Goal: Check status: Check status

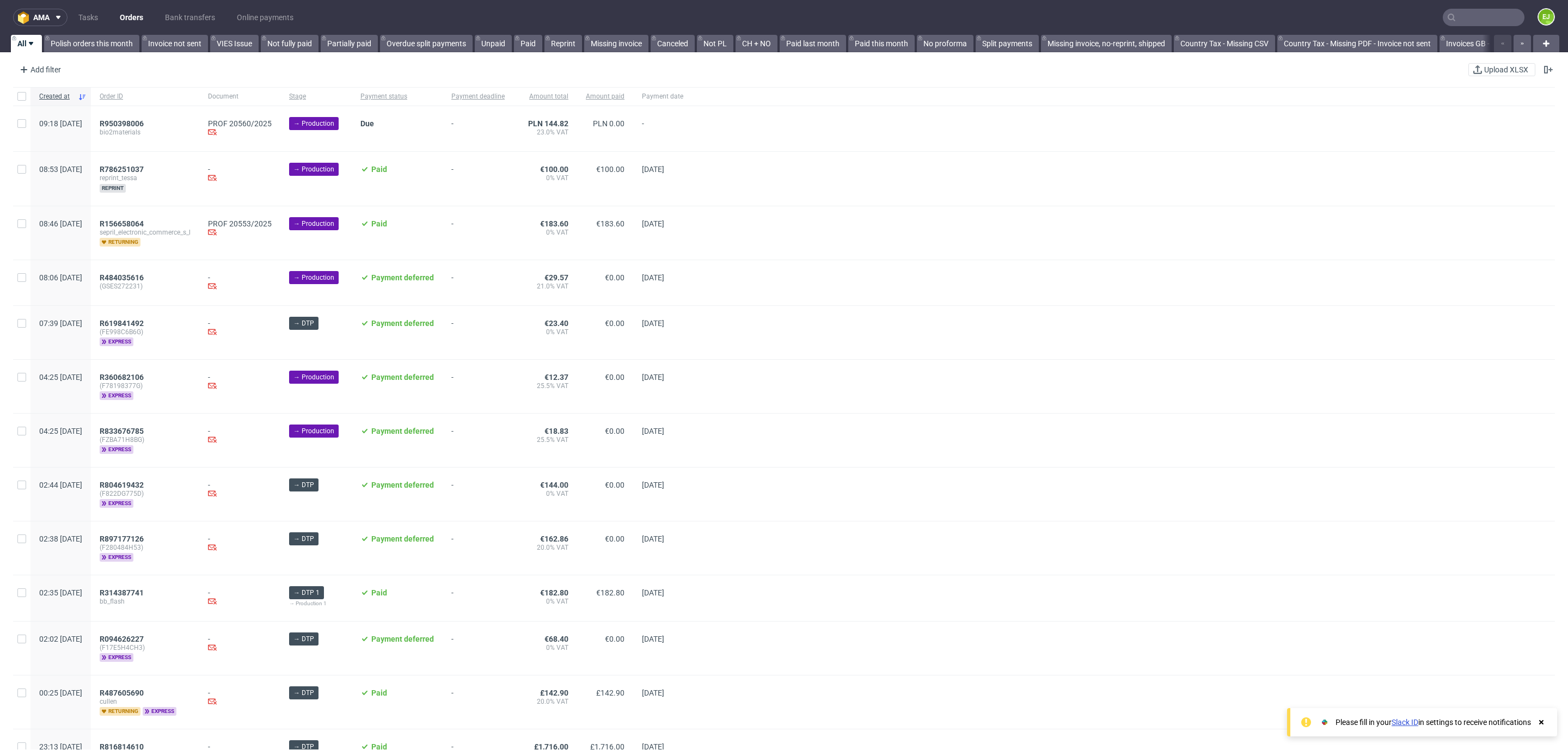
click at [1456, 17] on input "text" at bounding box center [1483, 17] width 82 height 17
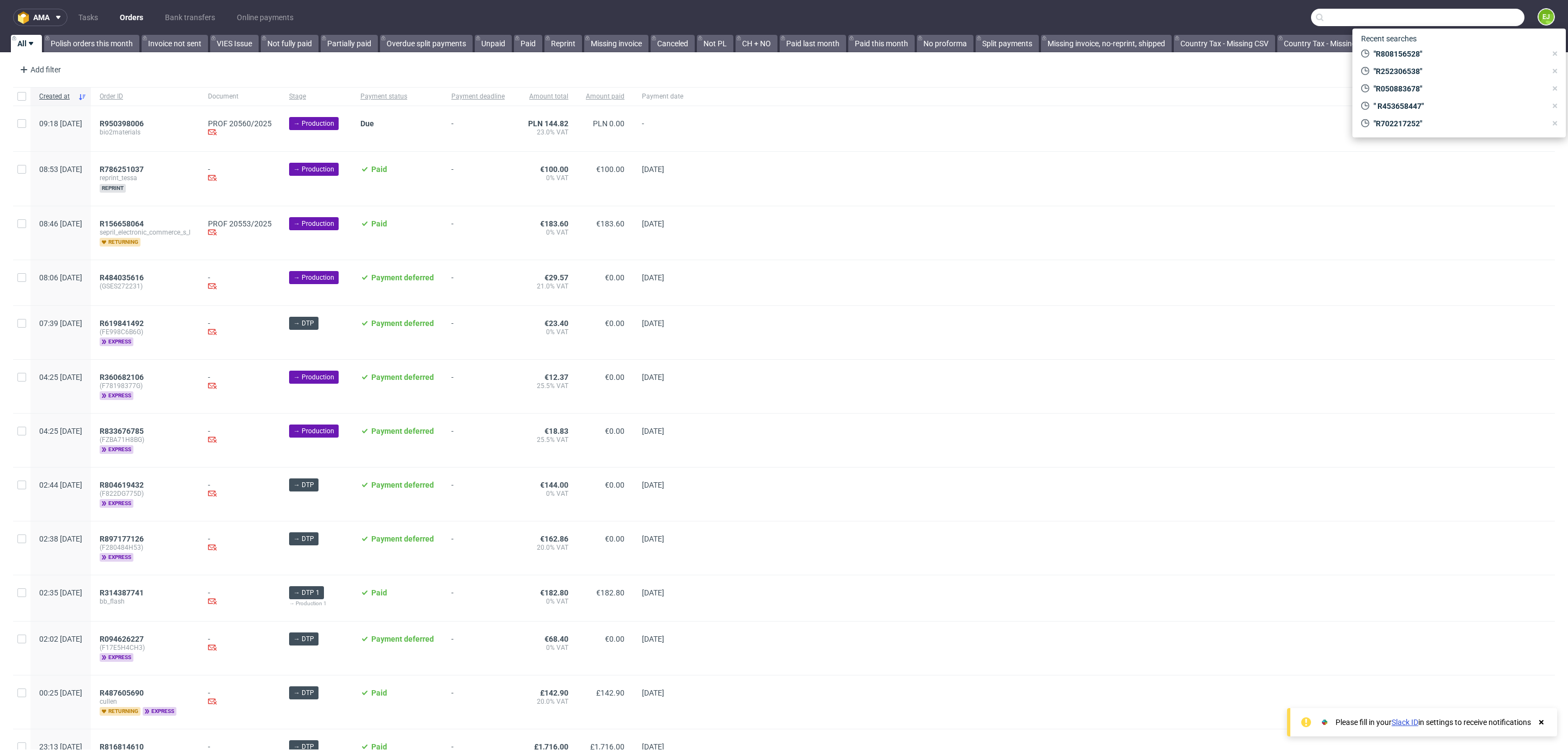
click at [1377, 17] on input "text" at bounding box center [1418, 17] width 213 height 17
paste input "R976343521"
type input "R976343521"
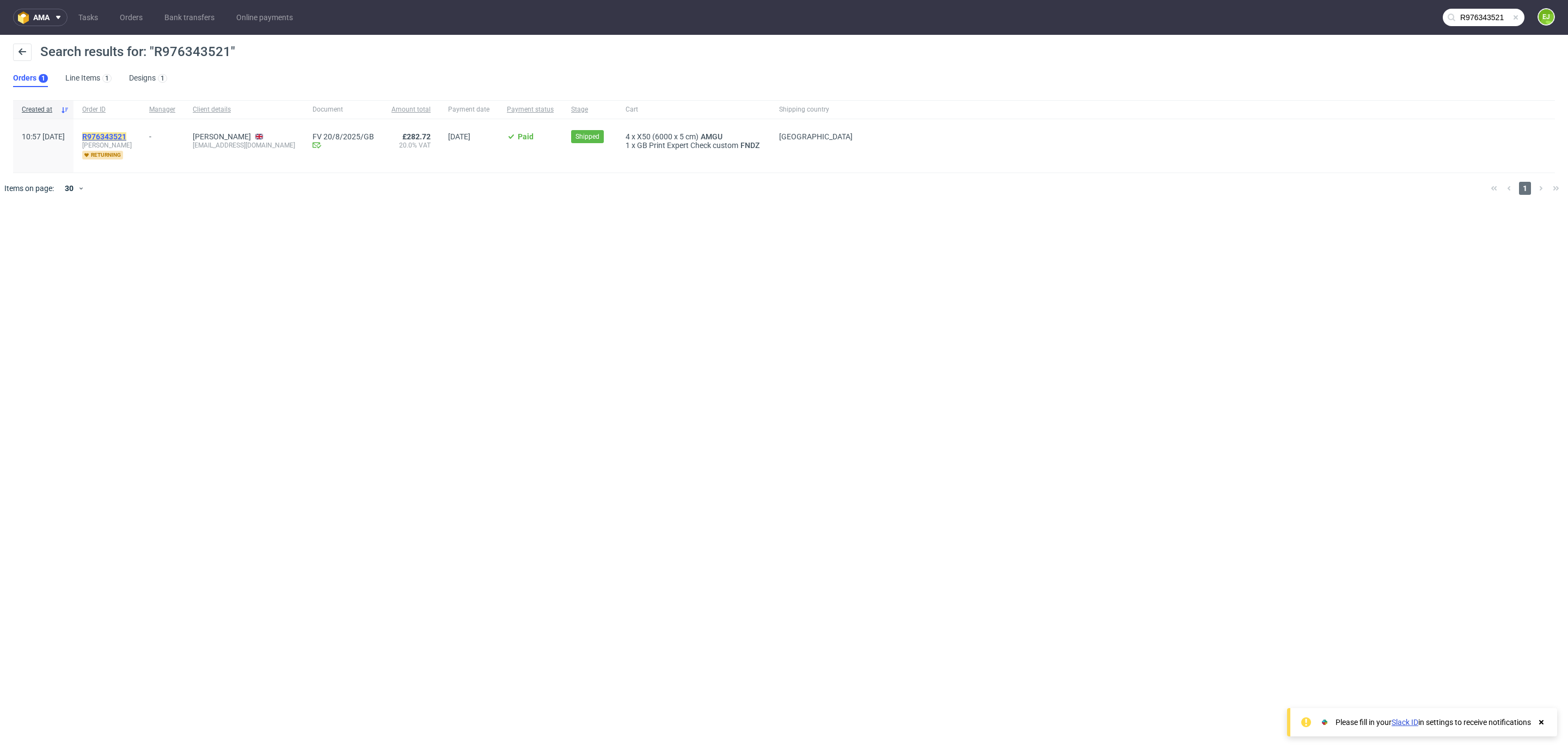
click at [126, 138] on mark "R976343521" at bounding box center [104, 136] width 44 height 9
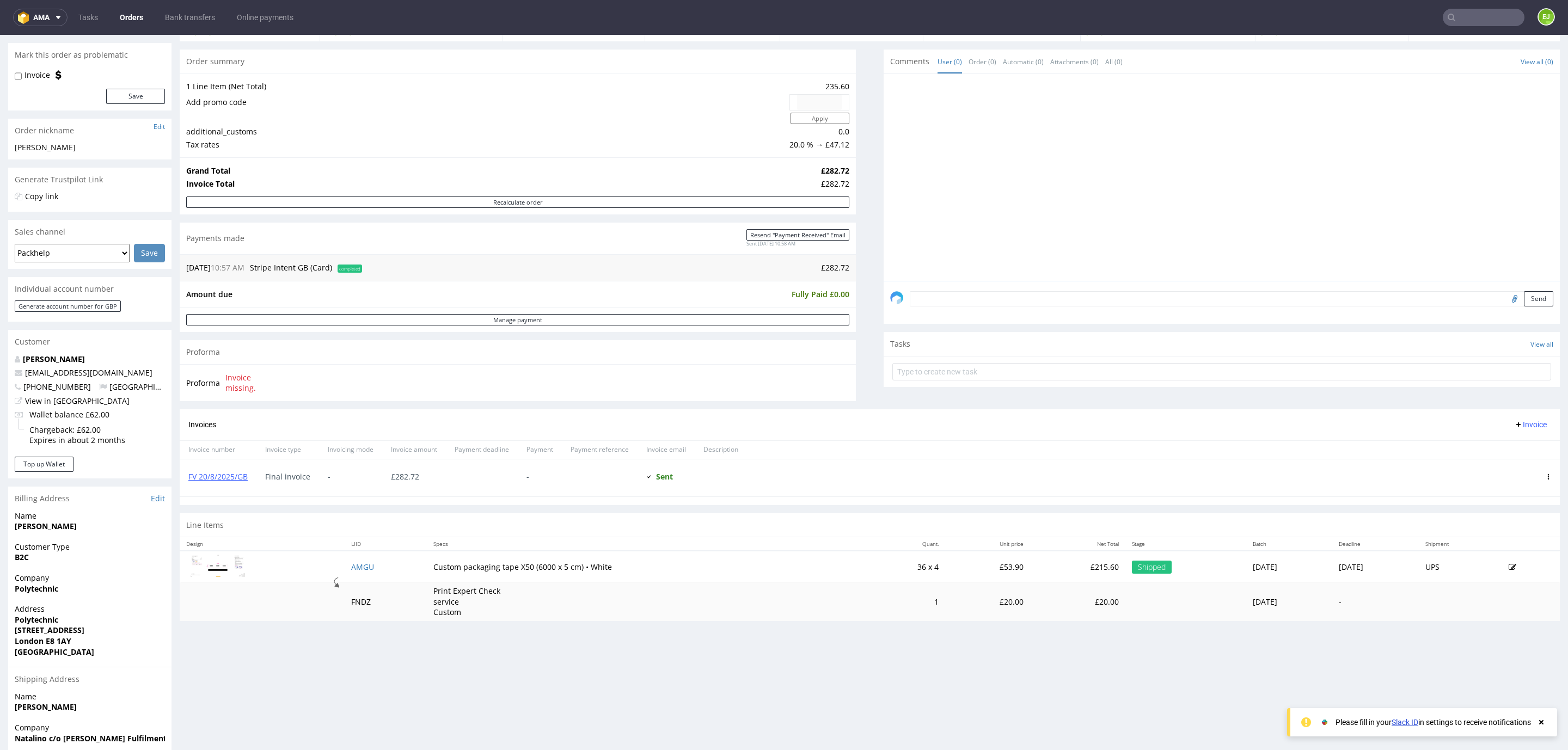
scroll to position [193, 0]
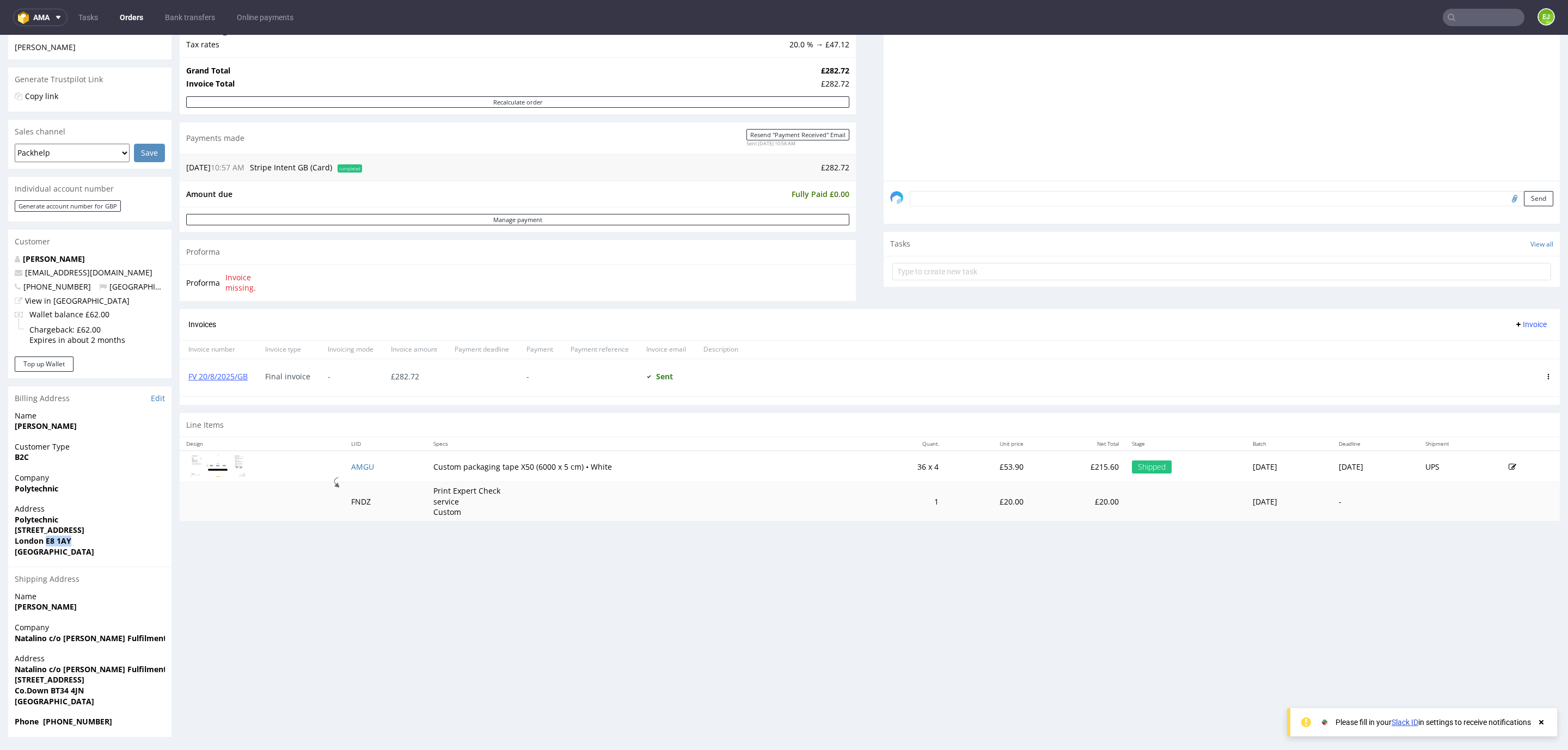
drag, startPoint x: 45, startPoint y: 539, endPoint x: 80, endPoint y: 539, distance: 35.0
click at [80, 539] on span "London E8 1AY" at bounding box center [90, 540] width 150 height 11
copy strong "E8 1AY"
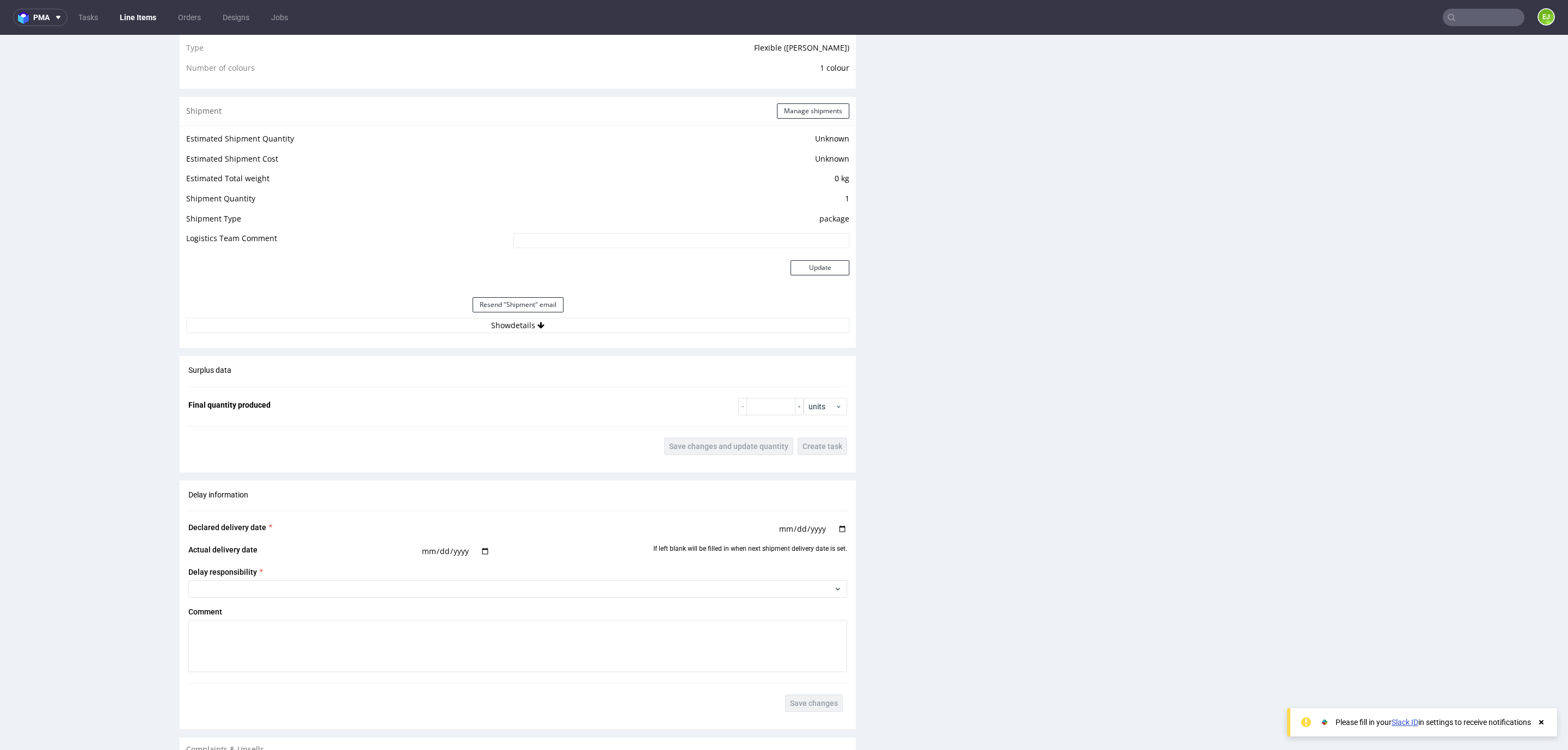
scroll to position [919, 0]
click at [619, 325] on button "Show details" at bounding box center [517, 325] width 663 height 15
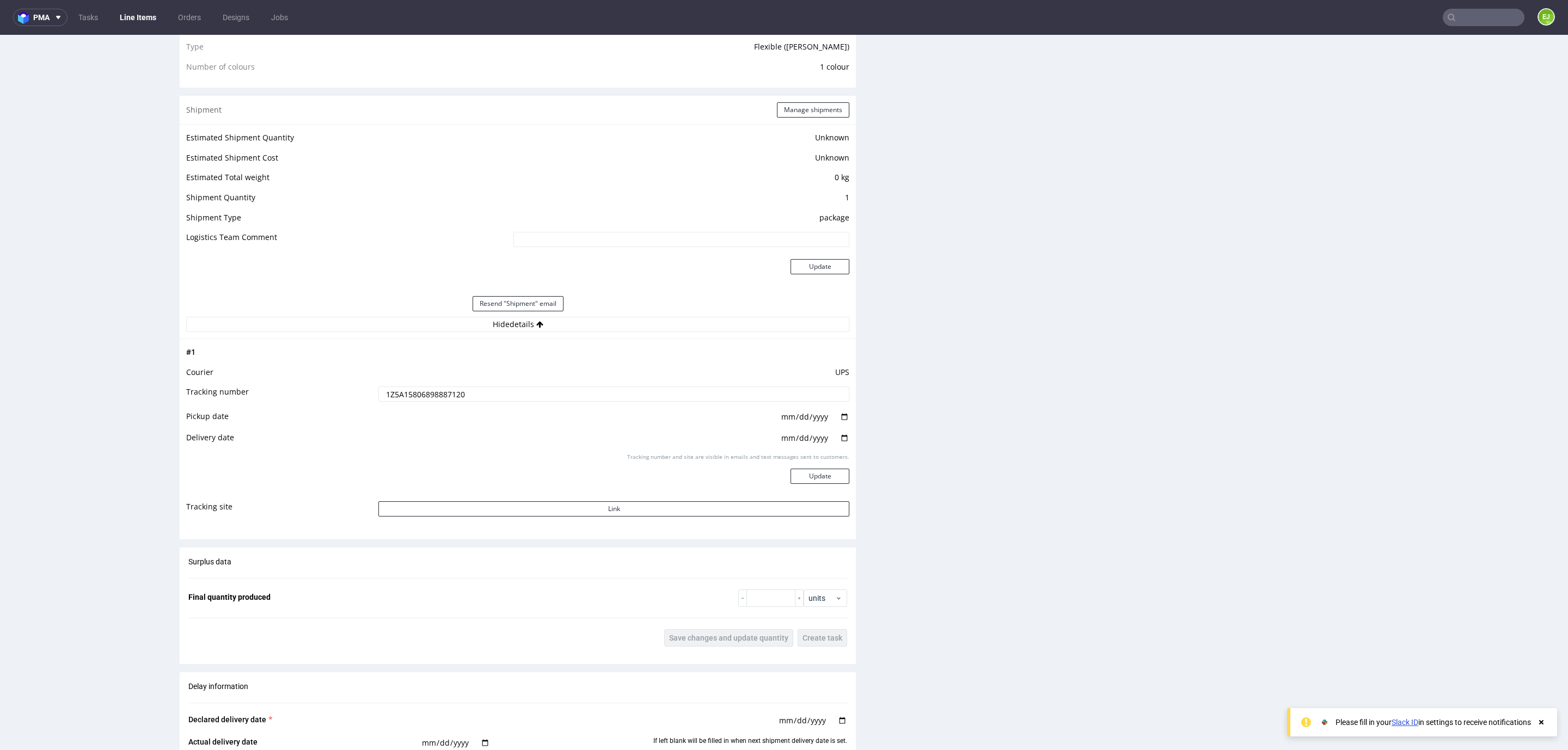
click at [503, 394] on input "1Z5A15806898887120" at bounding box center [614, 394] width 471 height 15
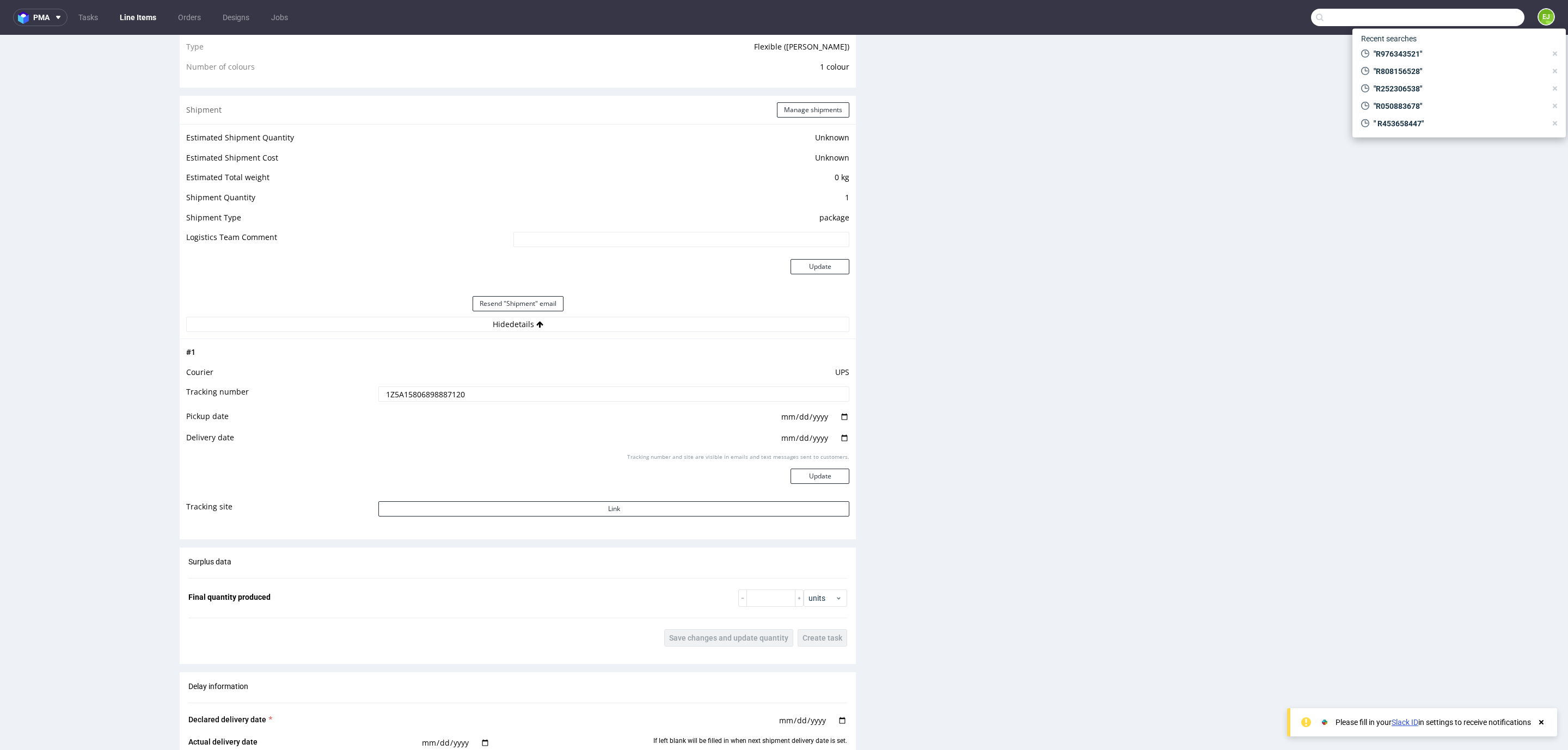
click at [1468, 18] on input "text" at bounding box center [1418, 17] width 213 height 17
type input "R792971480"
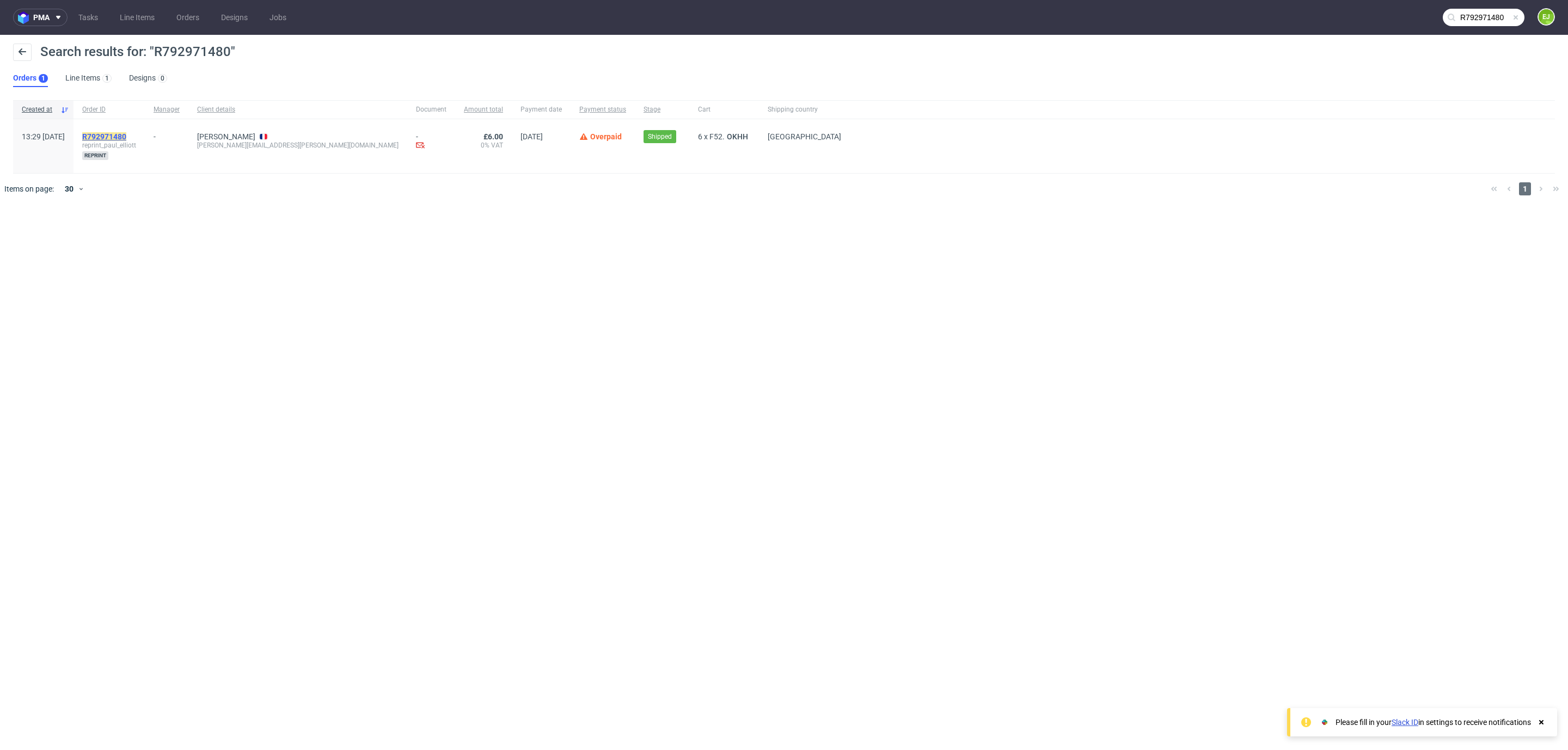
click at [126, 132] on mark "R792971480" at bounding box center [104, 136] width 44 height 9
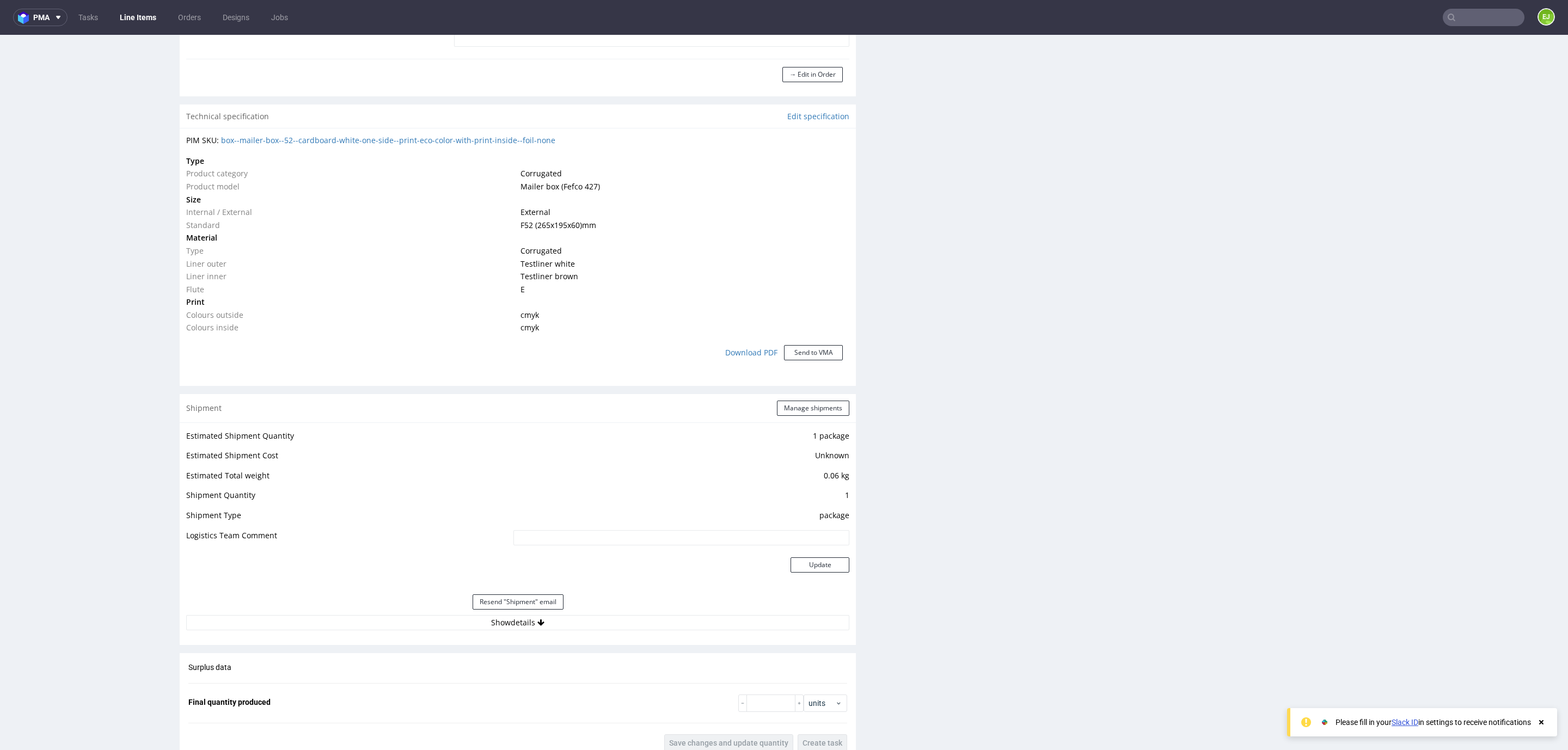
scroll to position [994, 0]
click at [363, 618] on button "Show details" at bounding box center [517, 621] width 663 height 15
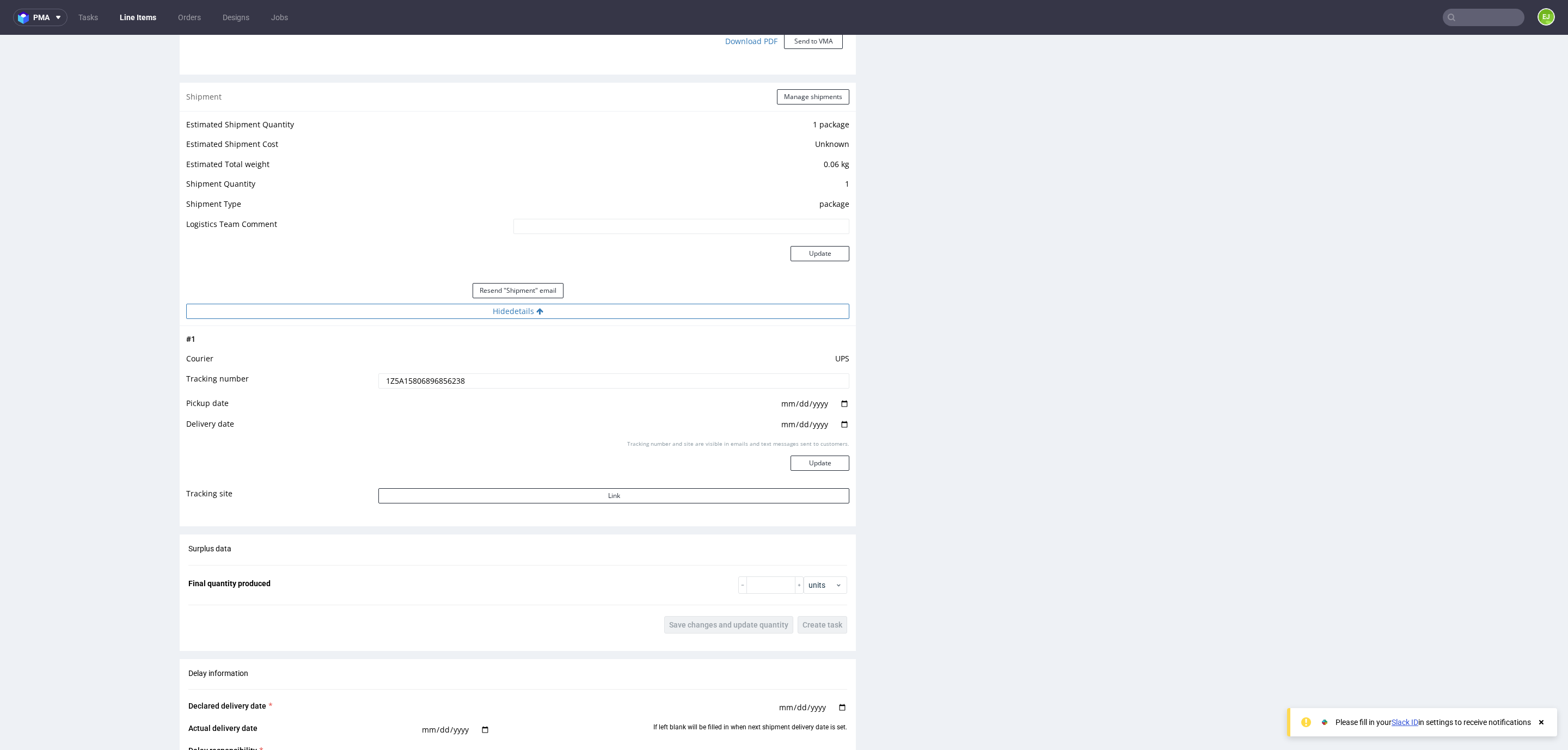
scroll to position [1307, 0]
click at [427, 381] on input "1Z5A15806896856238" at bounding box center [614, 378] width 471 height 15
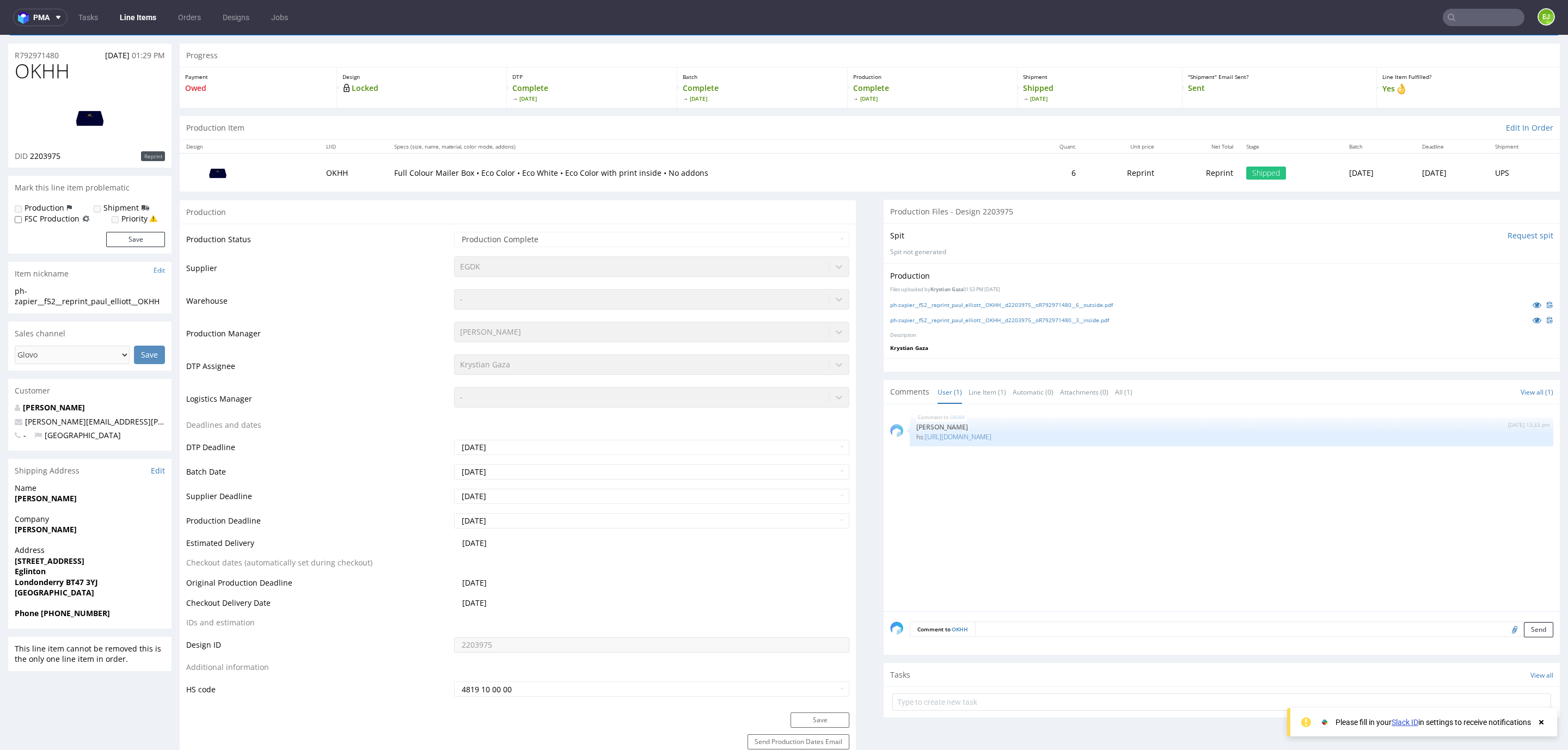
scroll to position [0, 0]
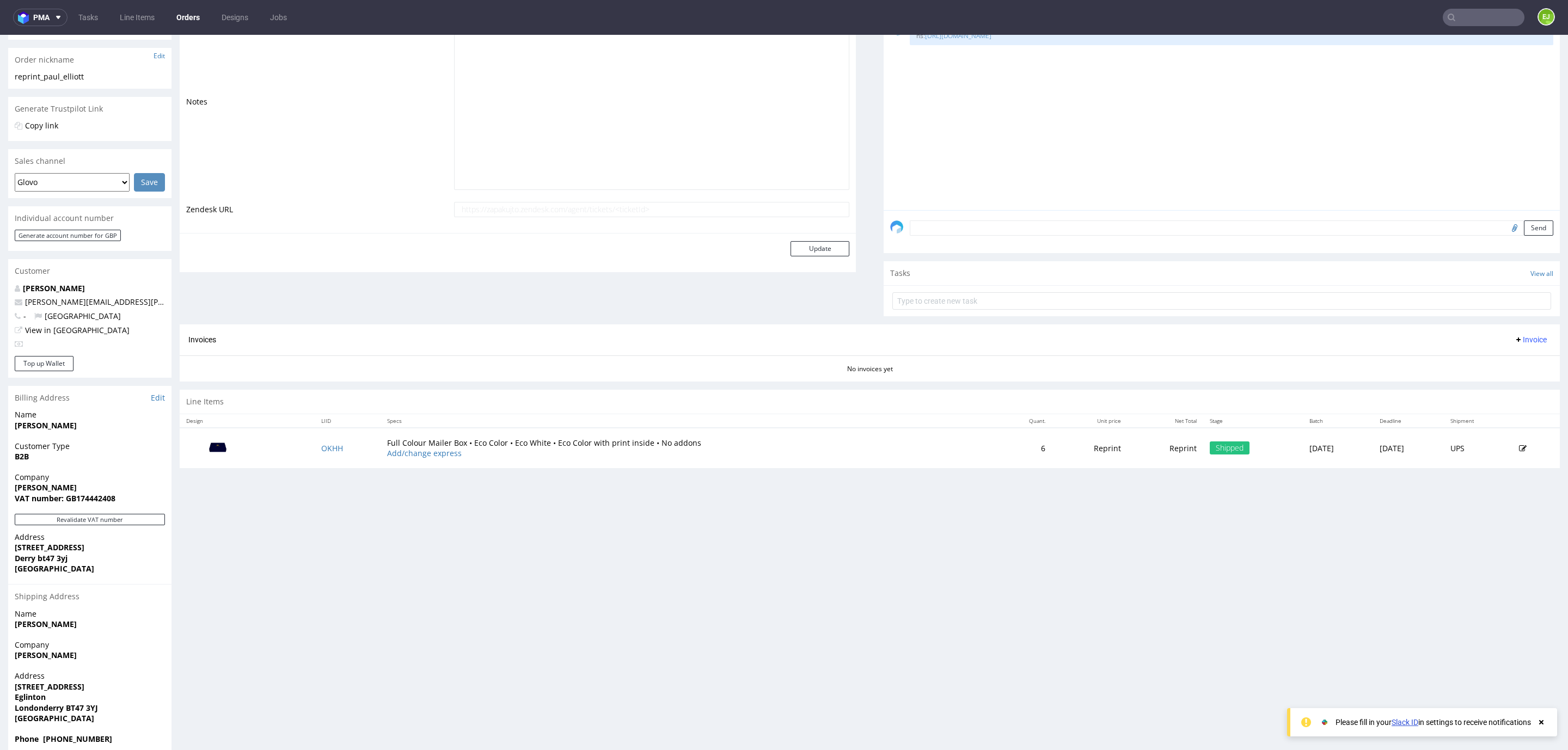
scroll to position [211, 0]
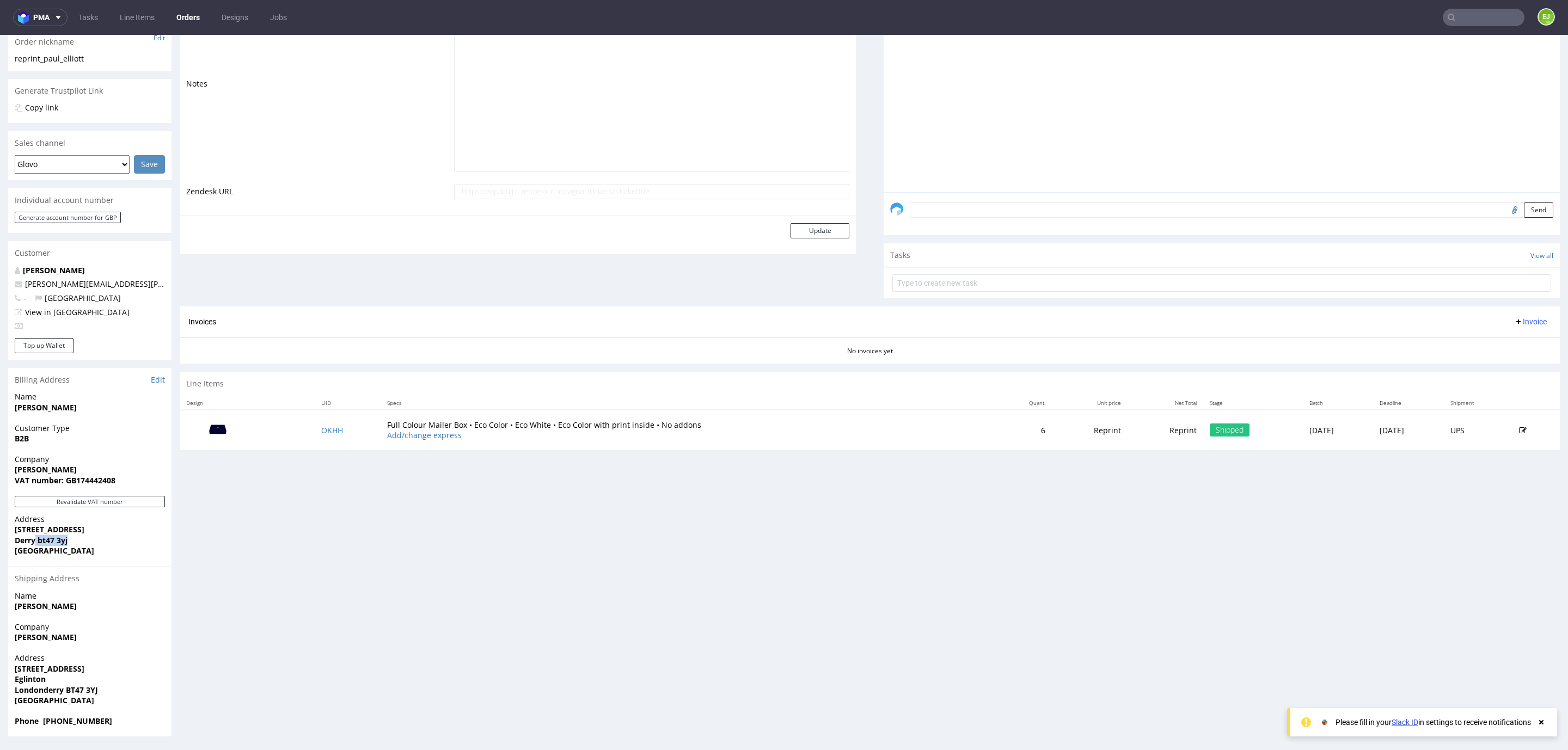
drag, startPoint x: 73, startPoint y: 541, endPoint x: 36, endPoint y: 542, distance: 37.0
click at [36, 542] on span "Derry bt47 3yj" at bounding box center [90, 540] width 150 height 11
copy strong "bt47 3yj"
click at [1455, 21] on input "text" at bounding box center [1483, 17] width 82 height 17
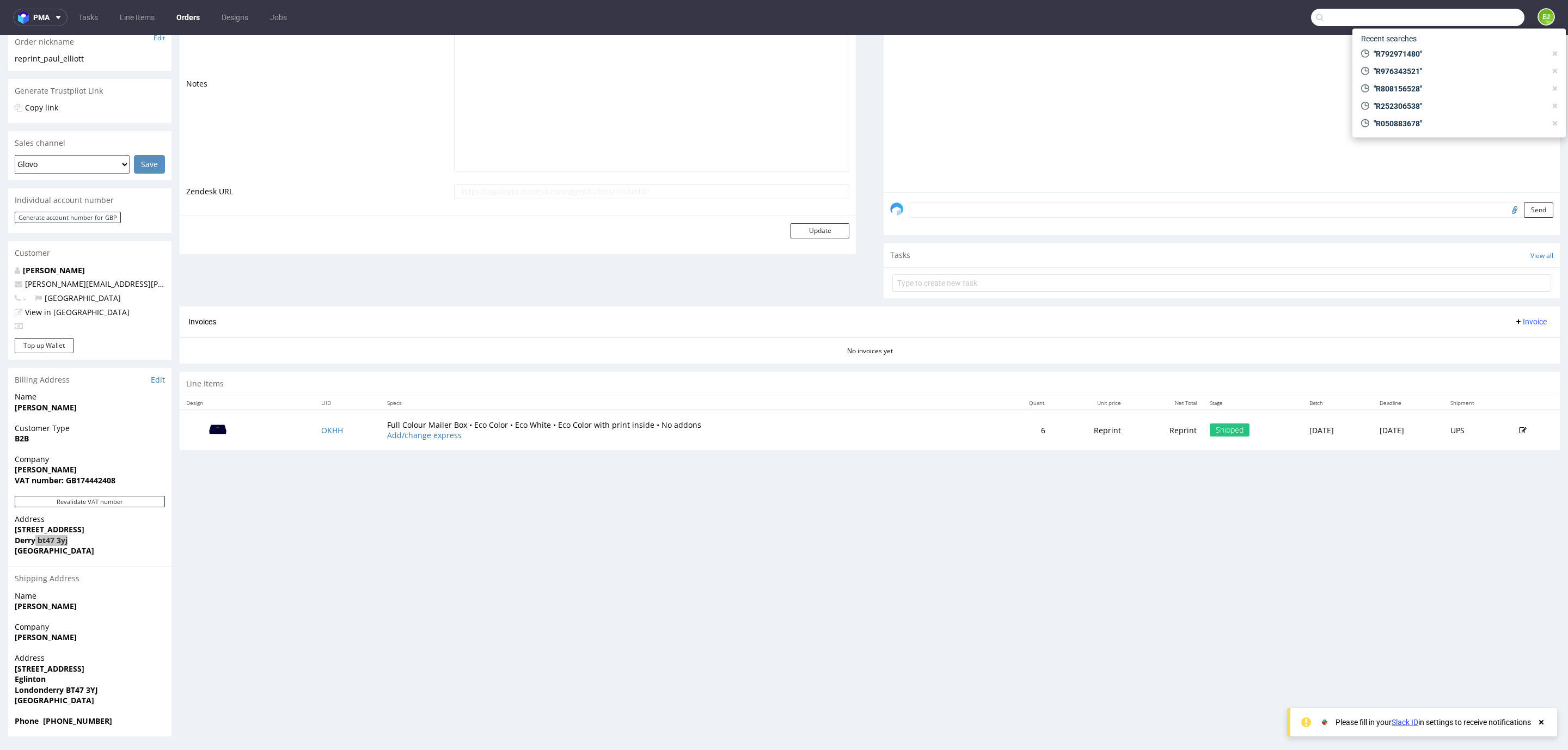
paste input "R152705026"
type input "R152705026"
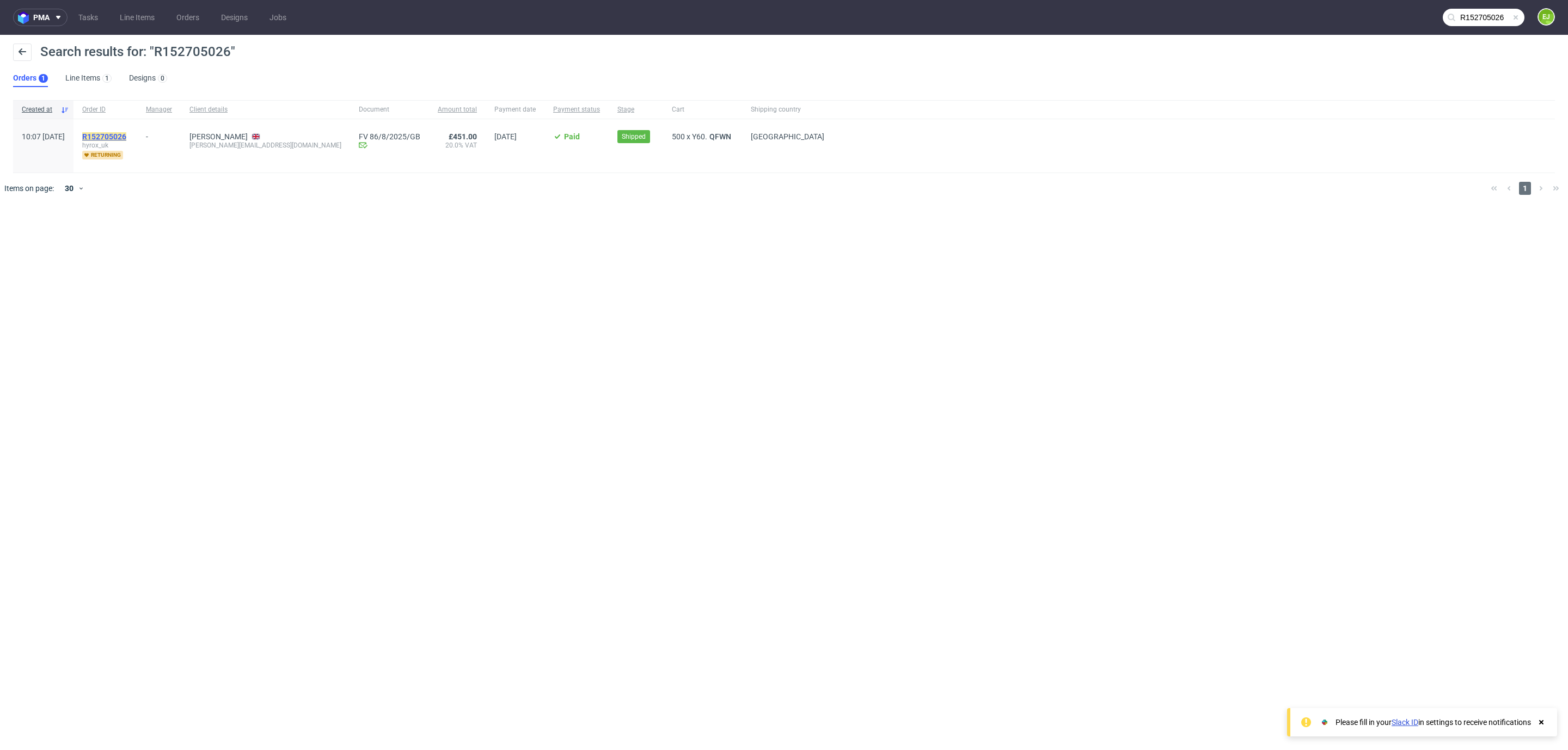
click at [126, 134] on mark "R152705026" at bounding box center [104, 136] width 44 height 9
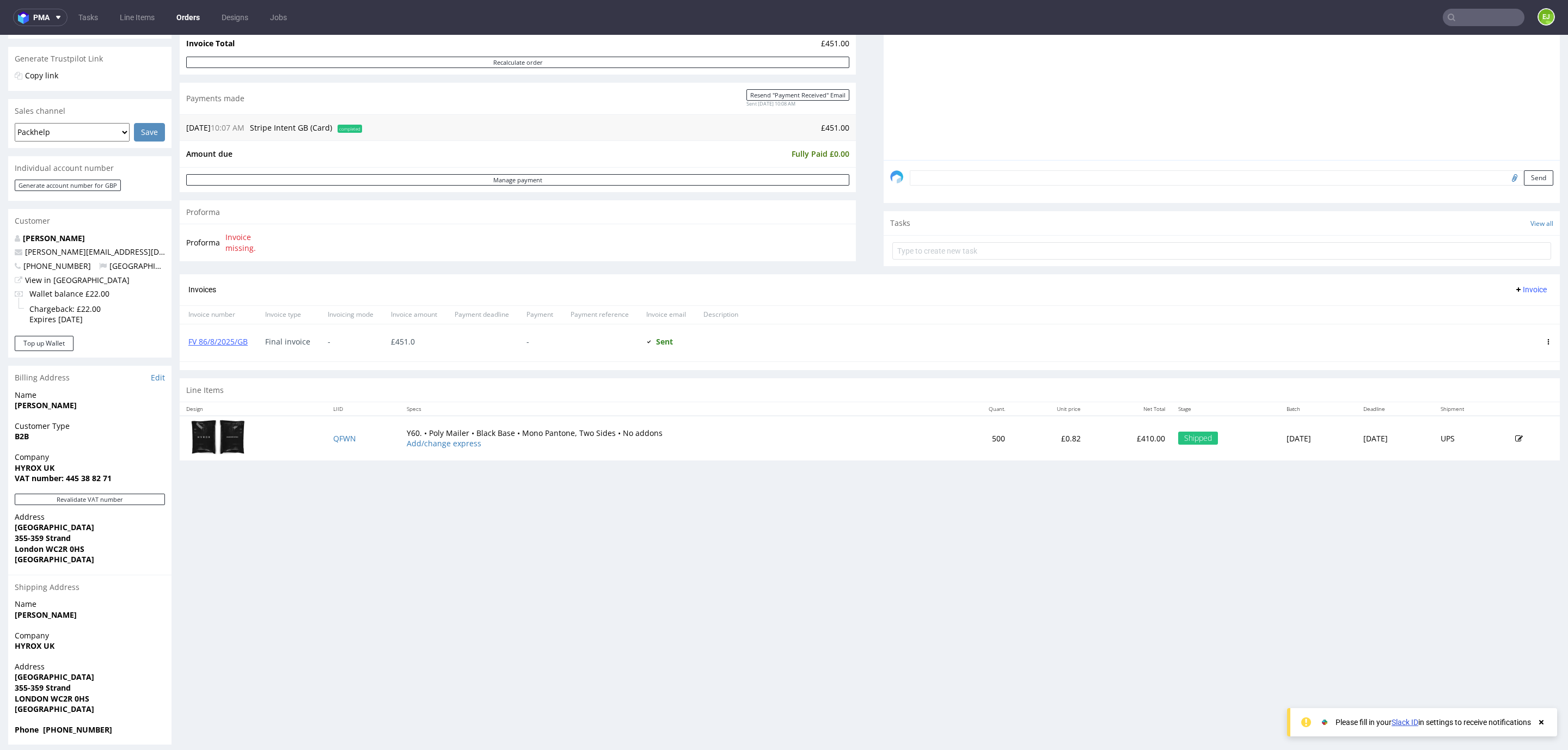
scroll to position [251, 0]
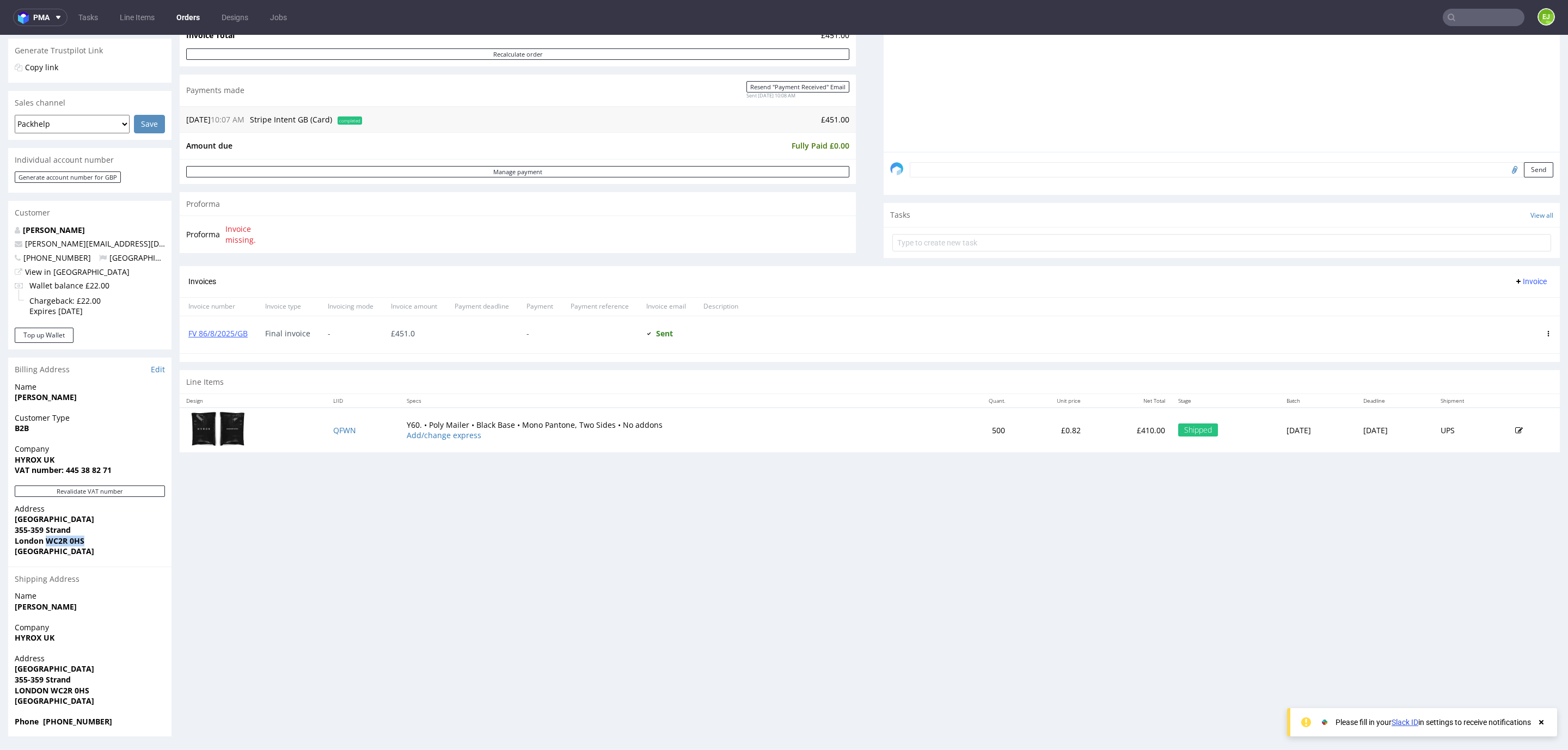
drag, startPoint x: 88, startPoint y: 540, endPoint x: 45, endPoint y: 544, distance: 43.2
click at [45, 544] on span "London WC2R 0HS" at bounding box center [90, 540] width 150 height 11
copy strong "WC2R 0HS"
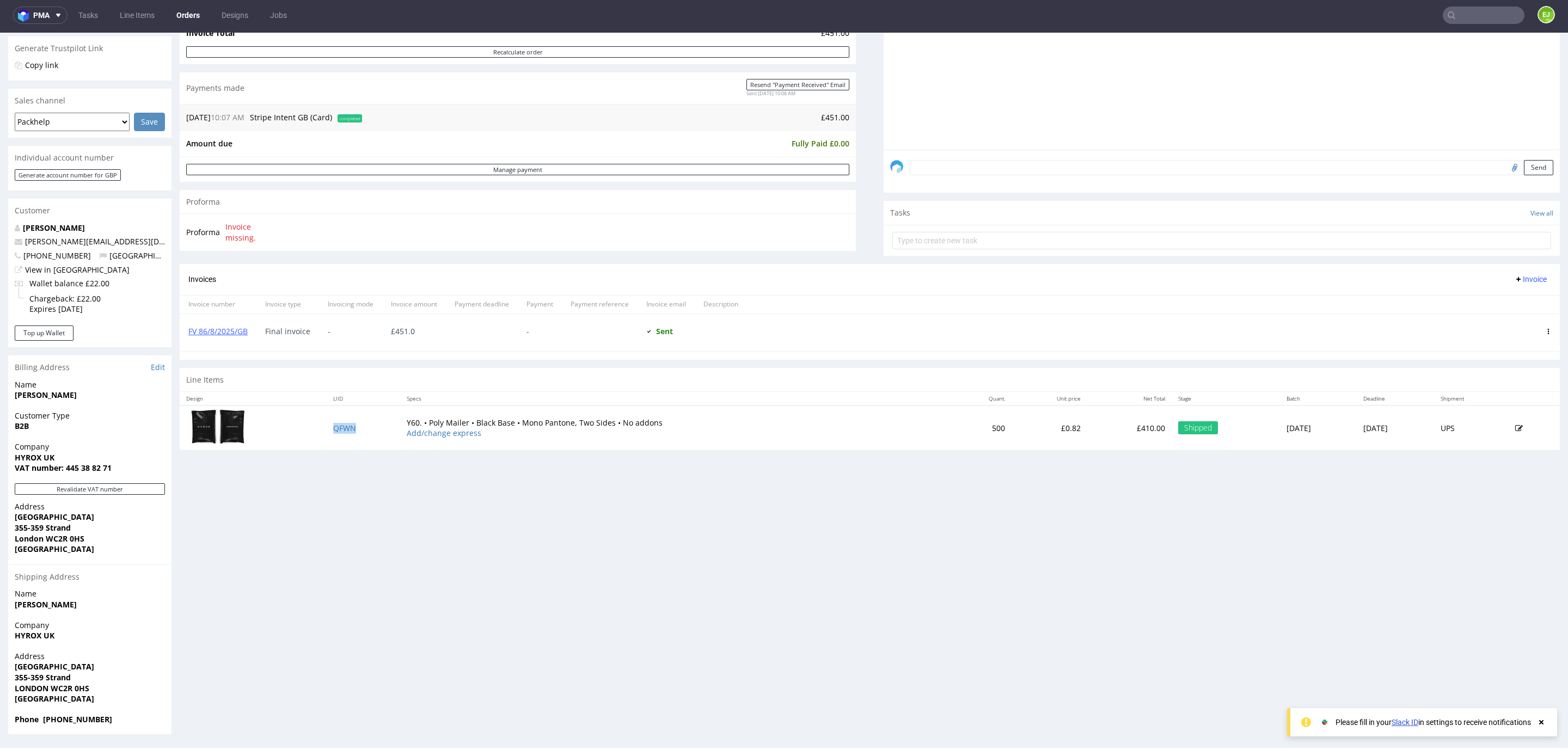
click at [335, 438] on td "QFWN" at bounding box center [363, 428] width 74 height 45
click at [335, 434] on td "QFWN" at bounding box center [363, 428] width 74 height 45
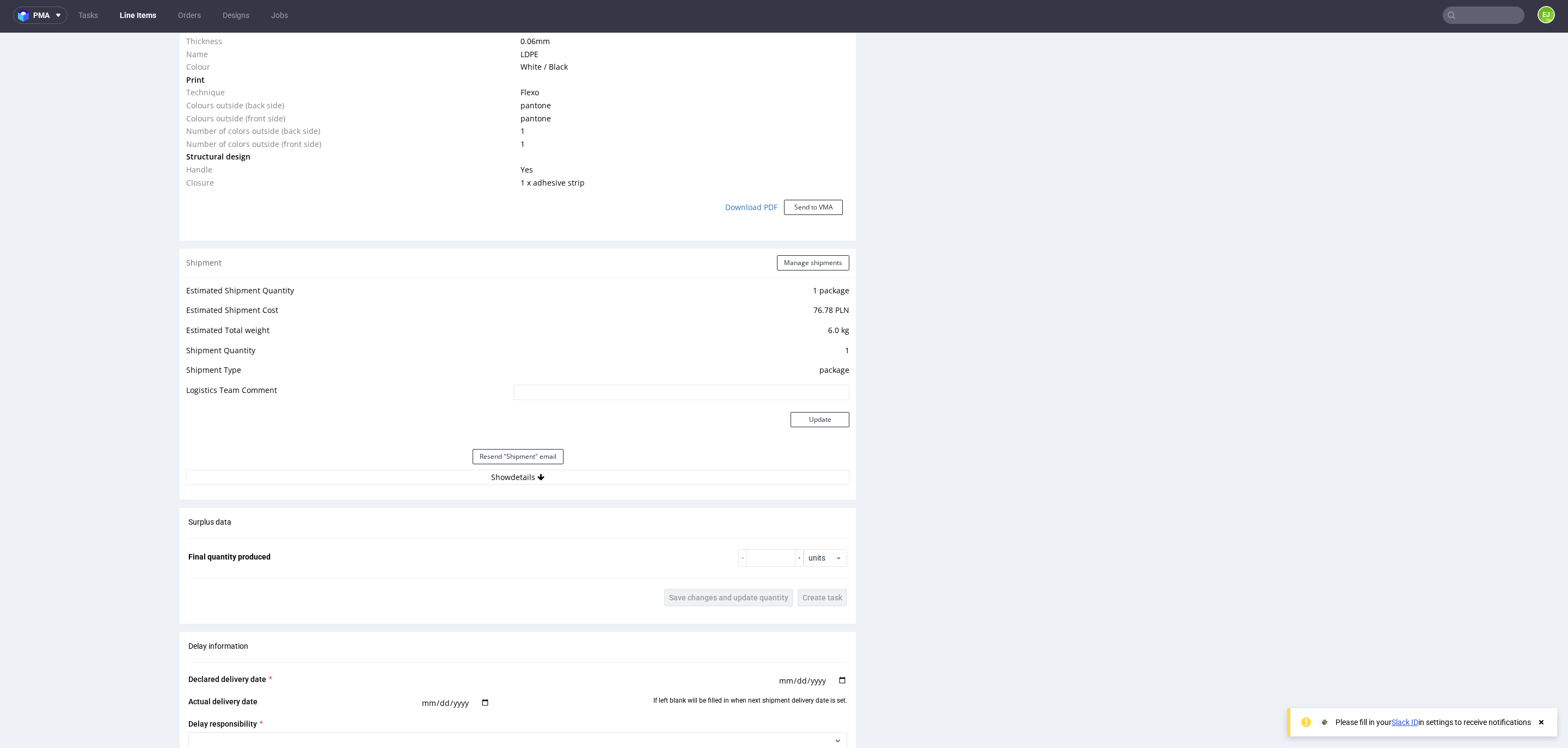
scroll to position [949, 0]
click at [477, 482] on button "Show details" at bounding box center [517, 477] width 663 height 15
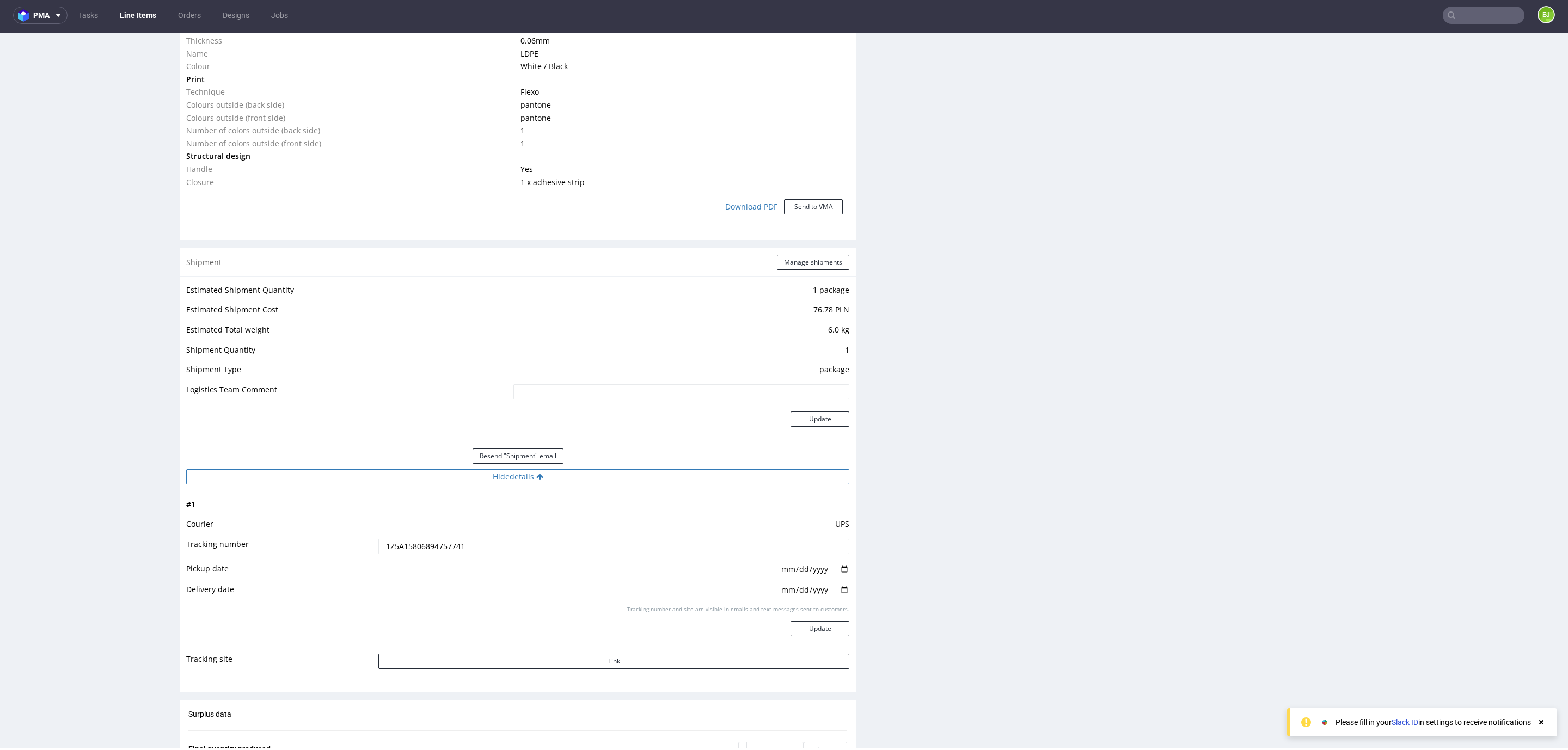
scroll to position [1210, 0]
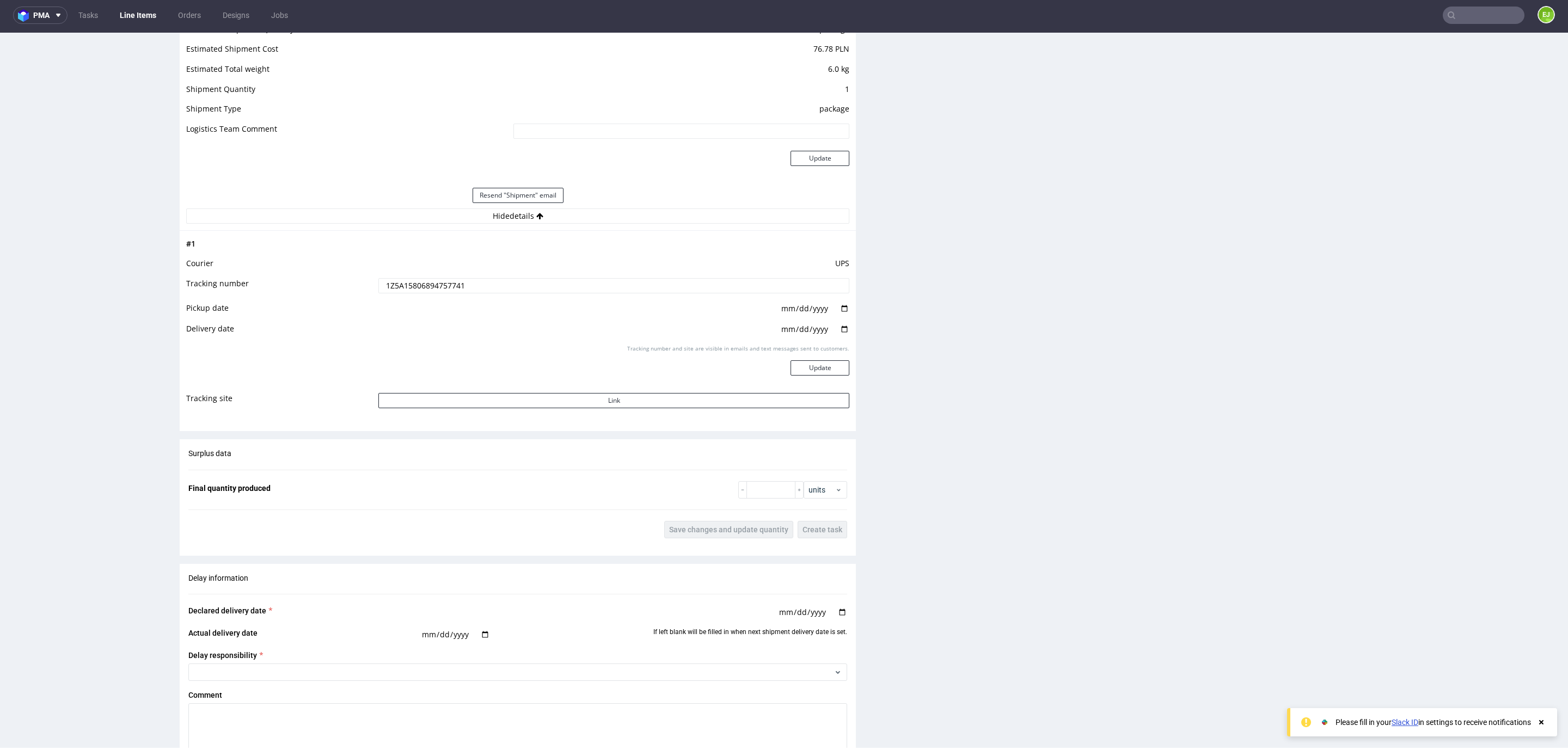
click at [444, 282] on input "1Z5A15806894757741" at bounding box center [614, 286] width 471 height 15
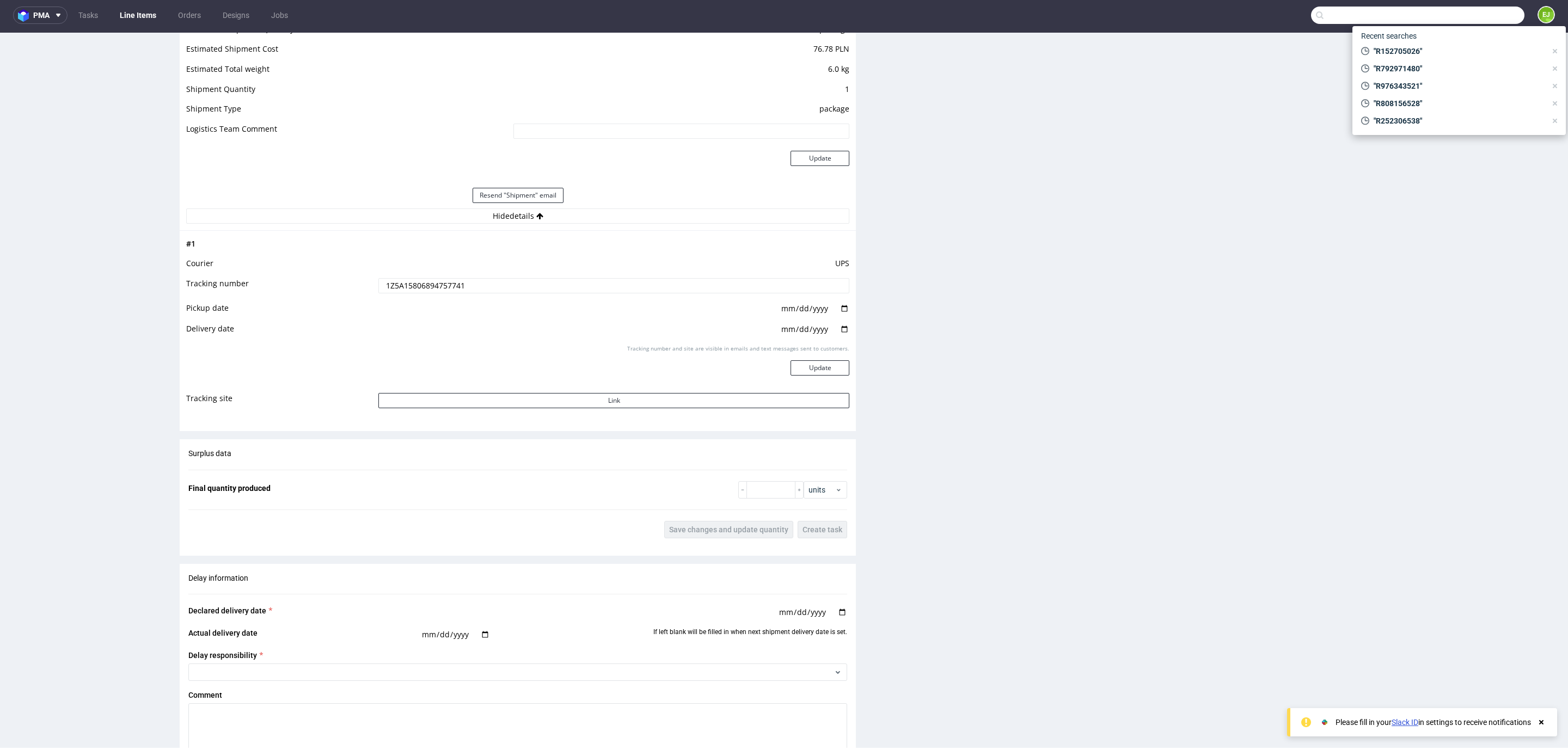
click at [1475, 9] on input "text" at bounding box center [1418, 15] width 213 height 17
paste input "R470360471"
type input "R470360471"
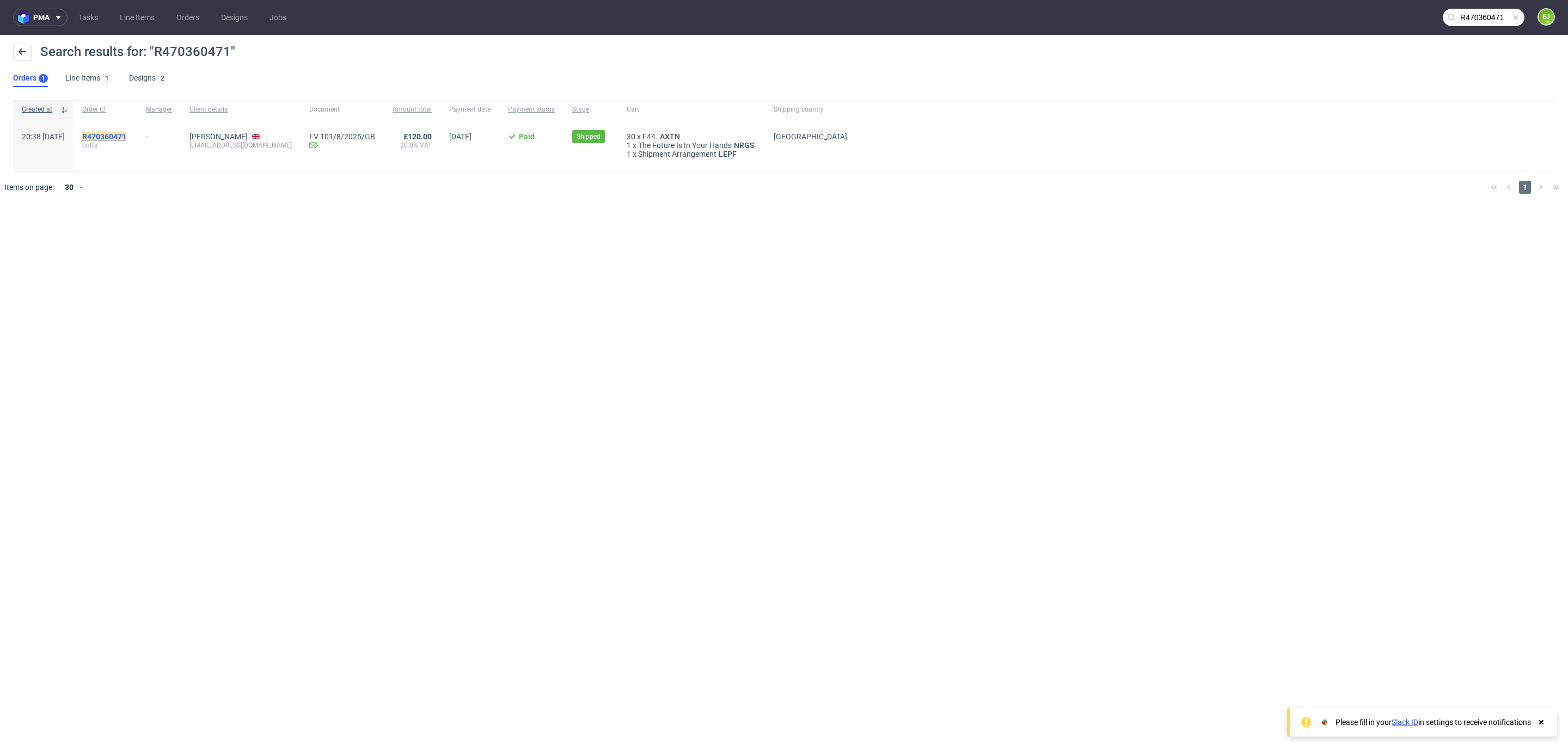
click at [126, 135] on mark "R470360471" at bounding box center [104, 136] width 44 height 9
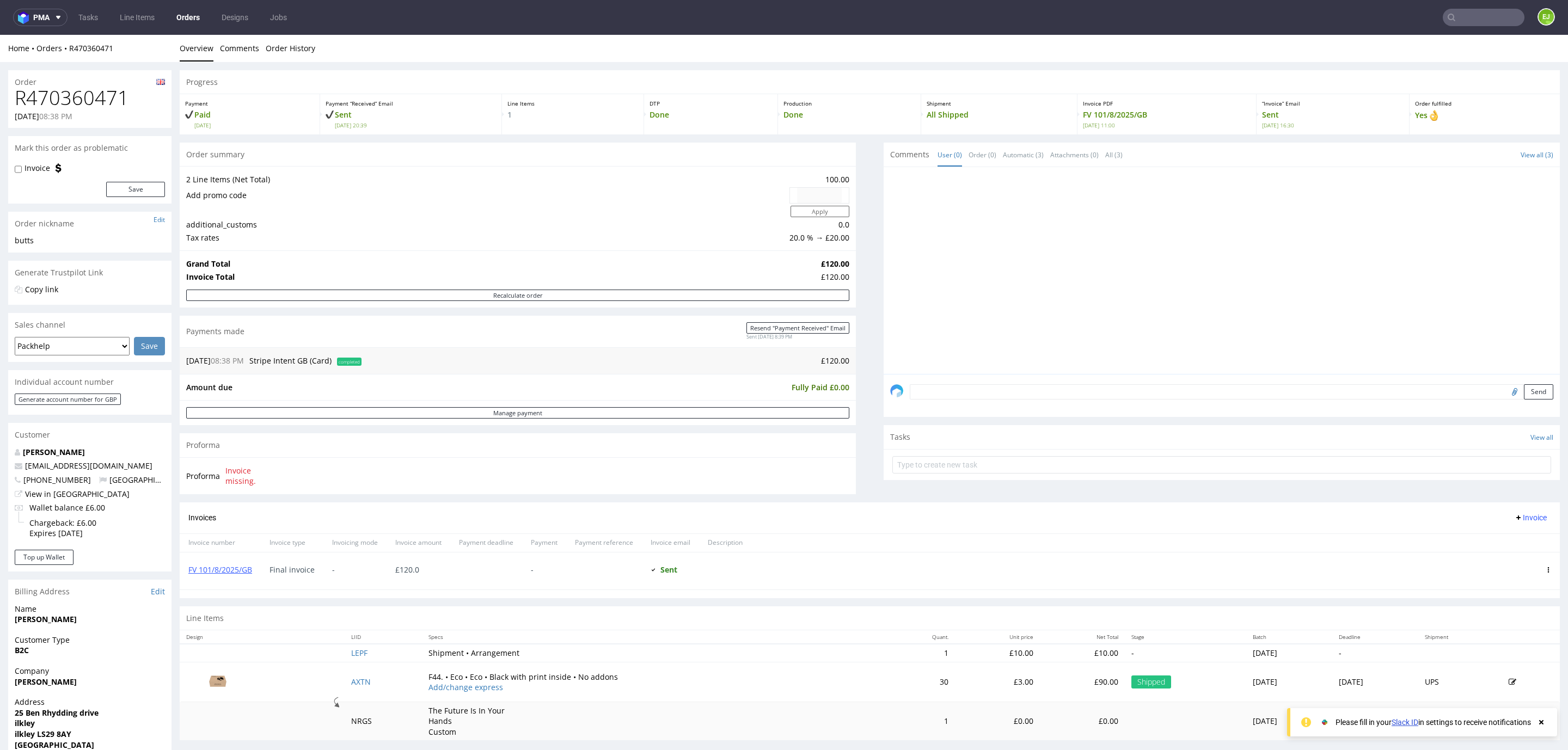
scroll to position [193, 0]
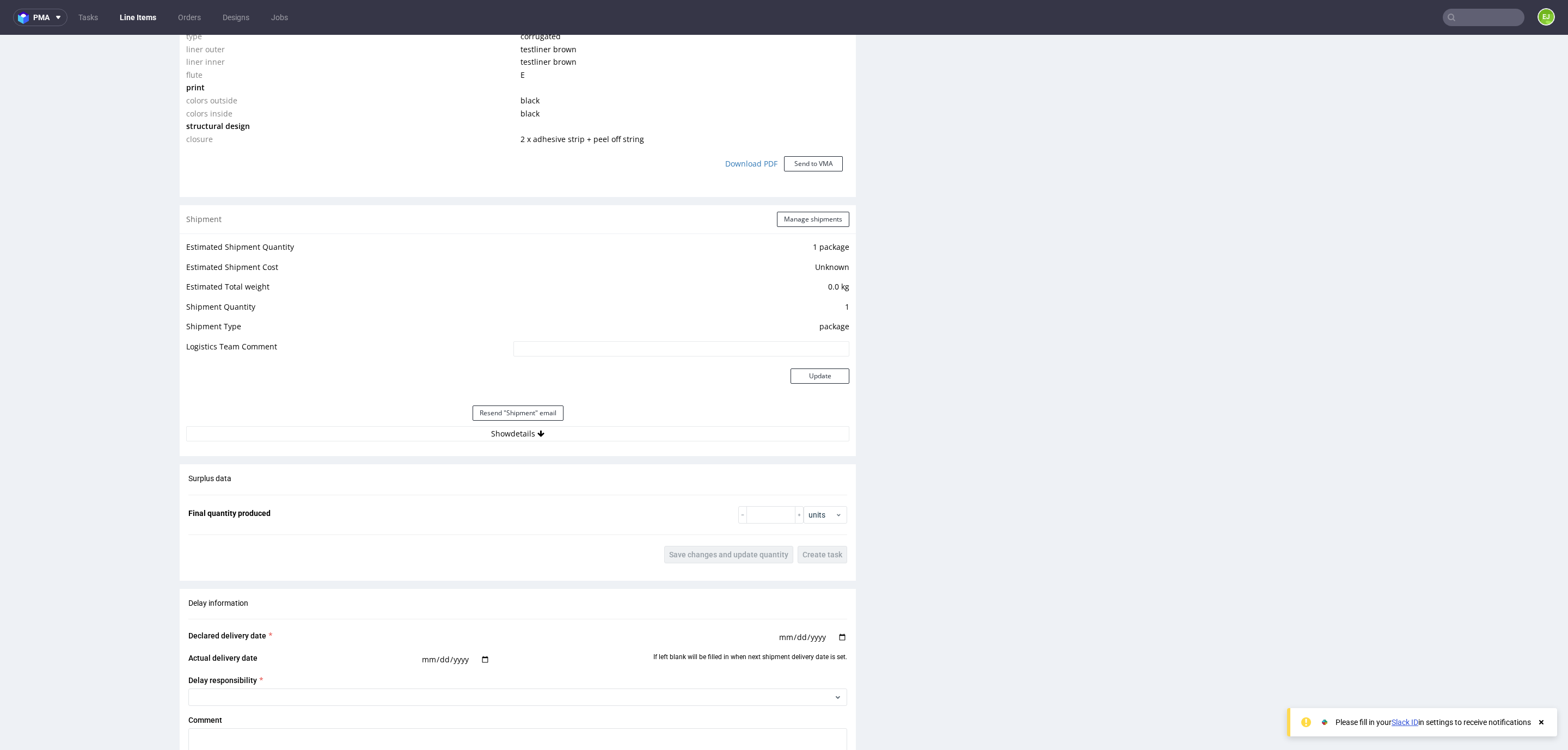
scroll to position [959, 0]
click at [516, 425] on button "Show details" at bounding box center [517, 433] width 663 height 15
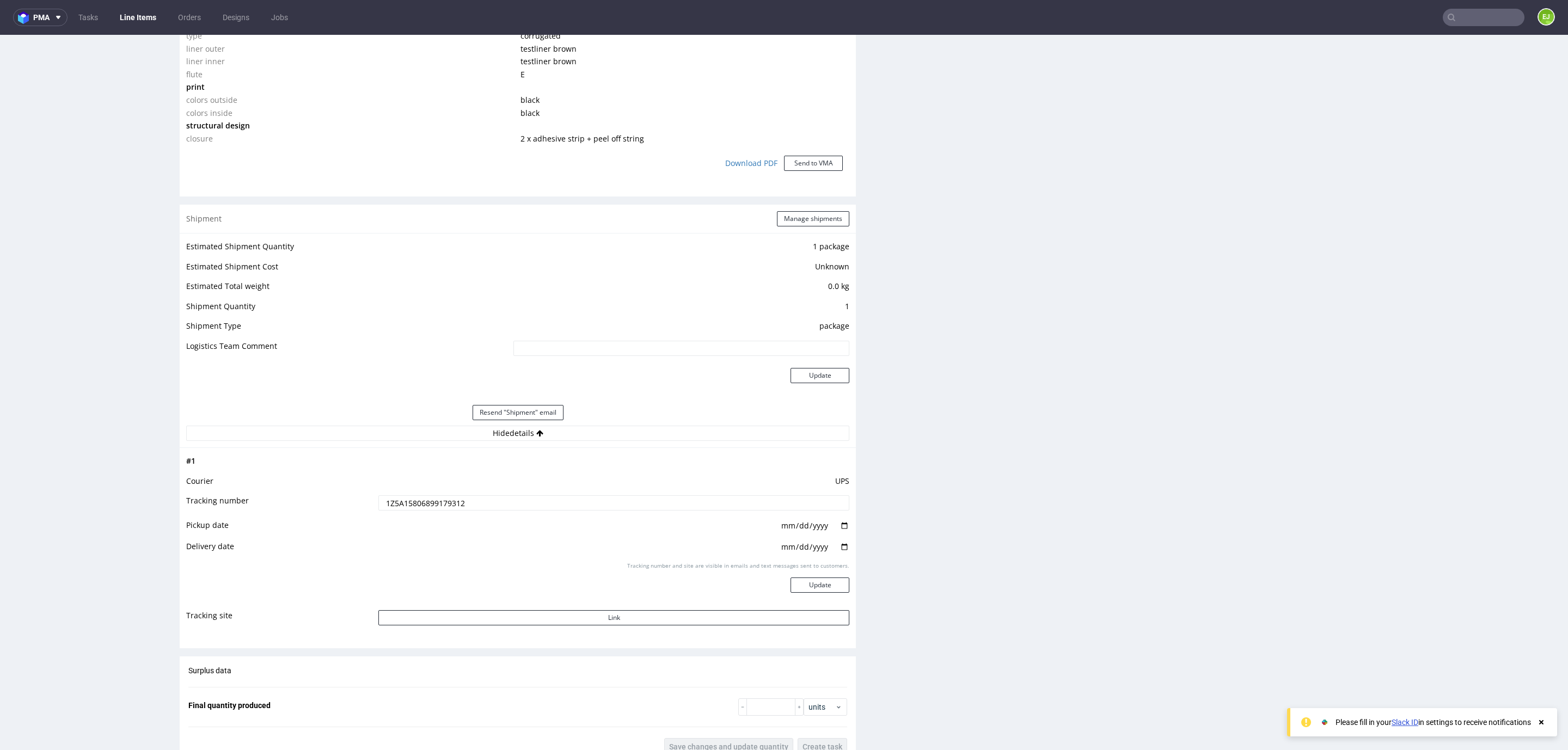
click at [444, 500] on input "1Z5A15806899179312" at bounding box center [614, 503] width 471 height 15
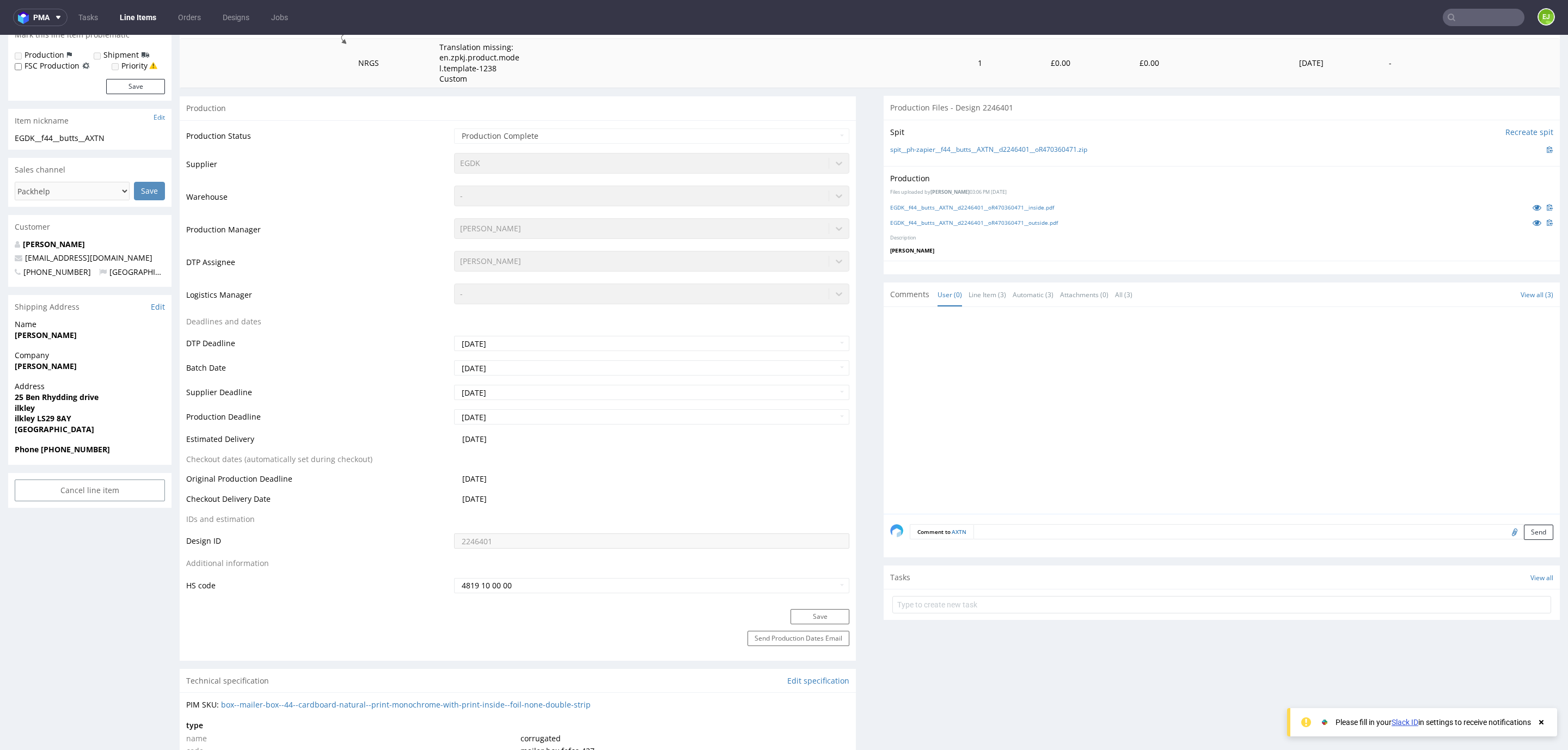
scroll to position [144, 0]
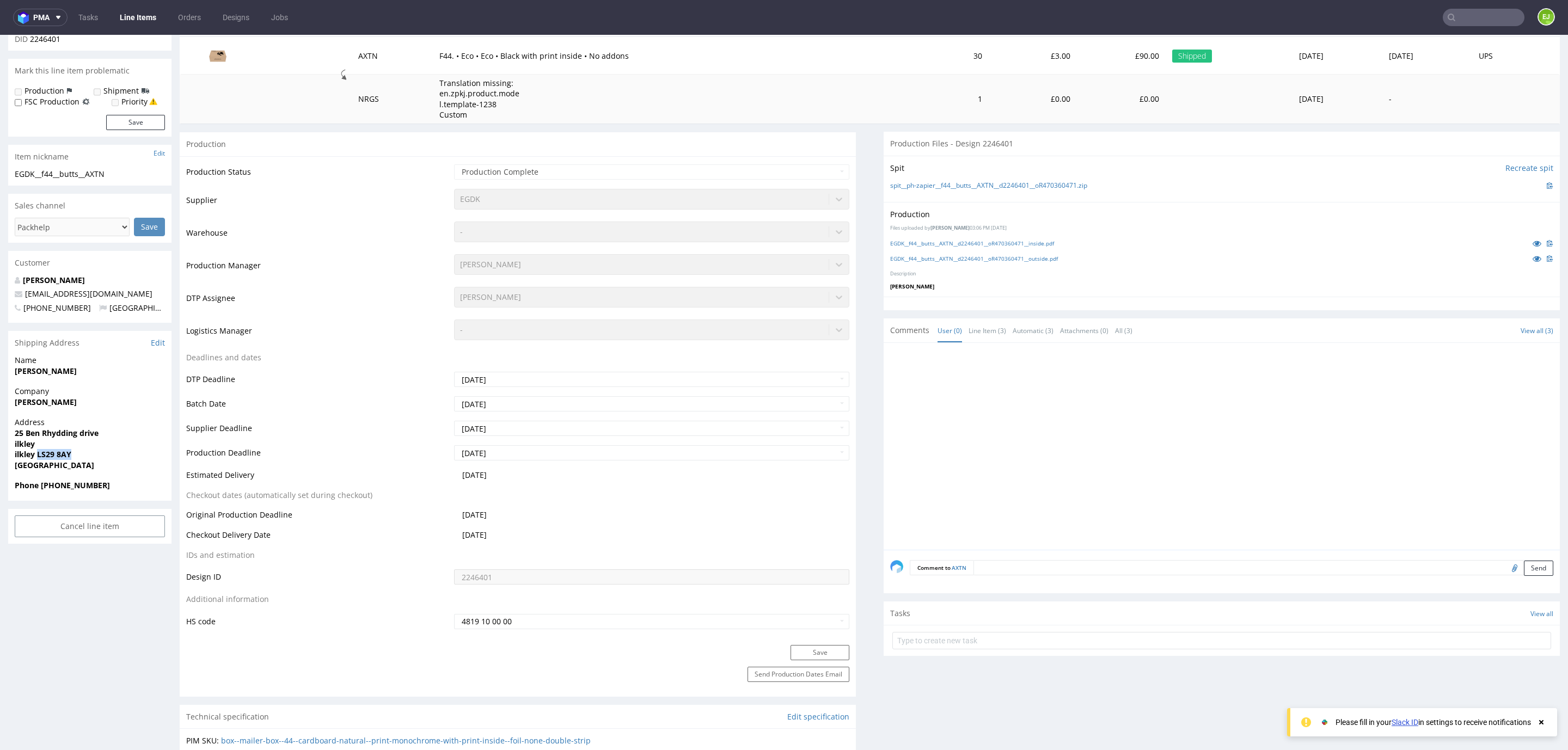
drag, startPoint x: 79, startPoint y: 454, endPoint x: 36, endPoint y: 456, distance: 43.0
click at [36, 456] on span "ilkley LS29 8AY" at bounding box center [90, 454] width 150 height 11
copy strong "LS29 8AY"
